Goal: Navigation & Orientation: Find specific page/section

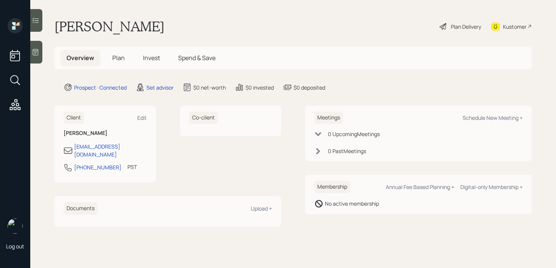
click at [36, 50] on icon at bounding box center [36, 52] width 8 height 8
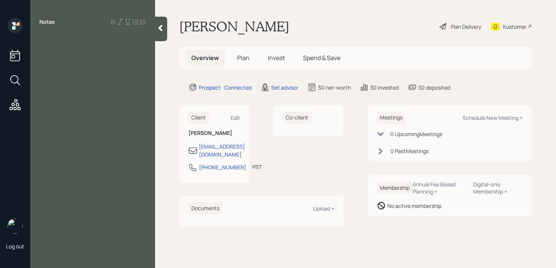
click at [158, 30] on icon at bounding box center [161, 28] width 8 height 8
